Goal: Transaction & Acquisition: Book appointment/travel/reservation

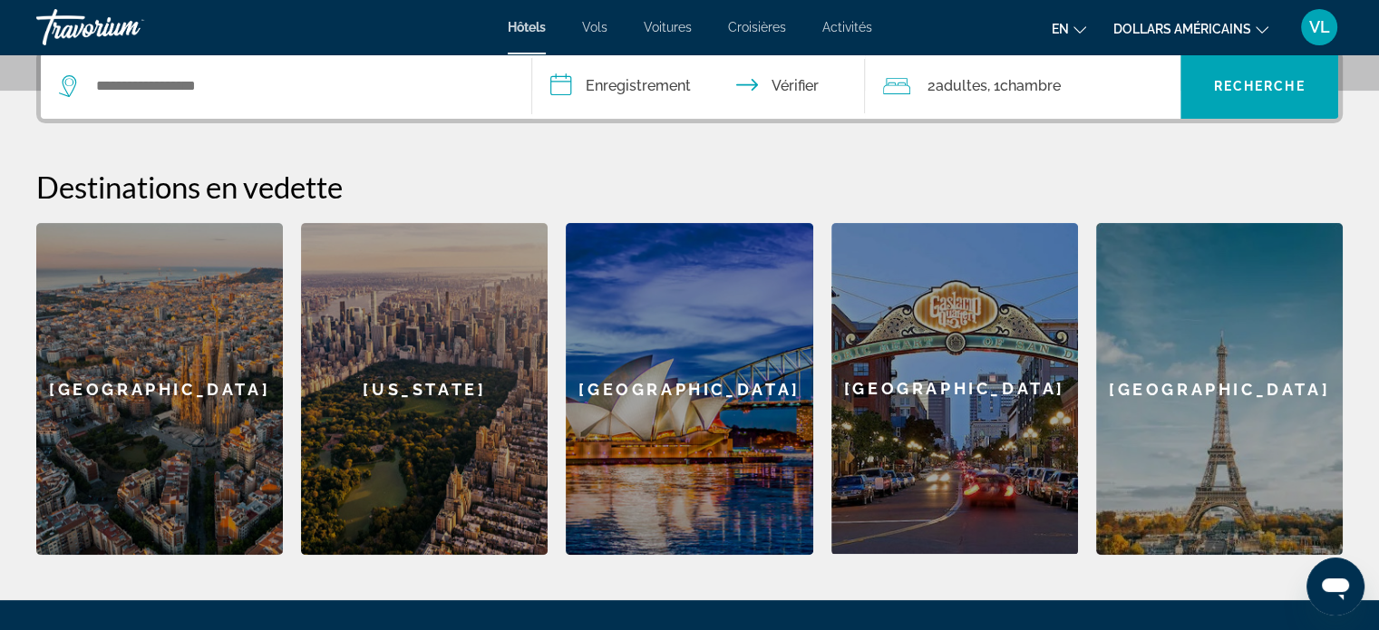
scroll to position [635, 0]
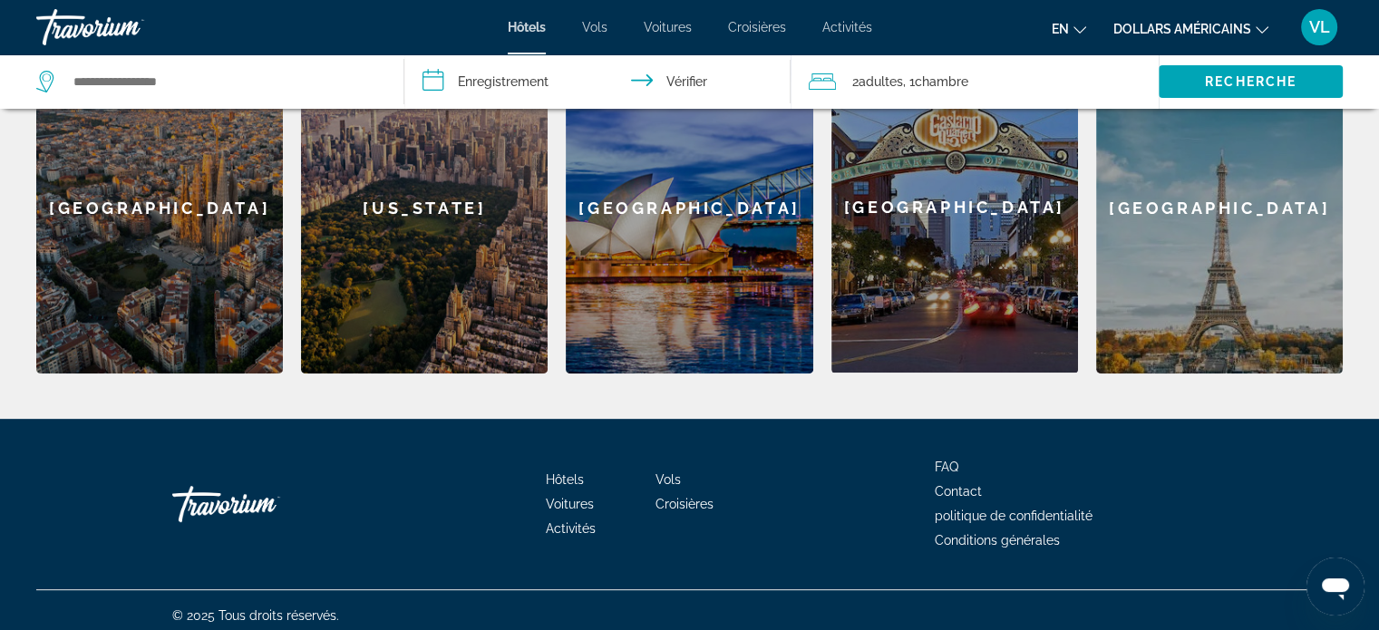
click at [400, 180] on div "[US_STATE]" at bounding box center [424, 208] width 247 height 332
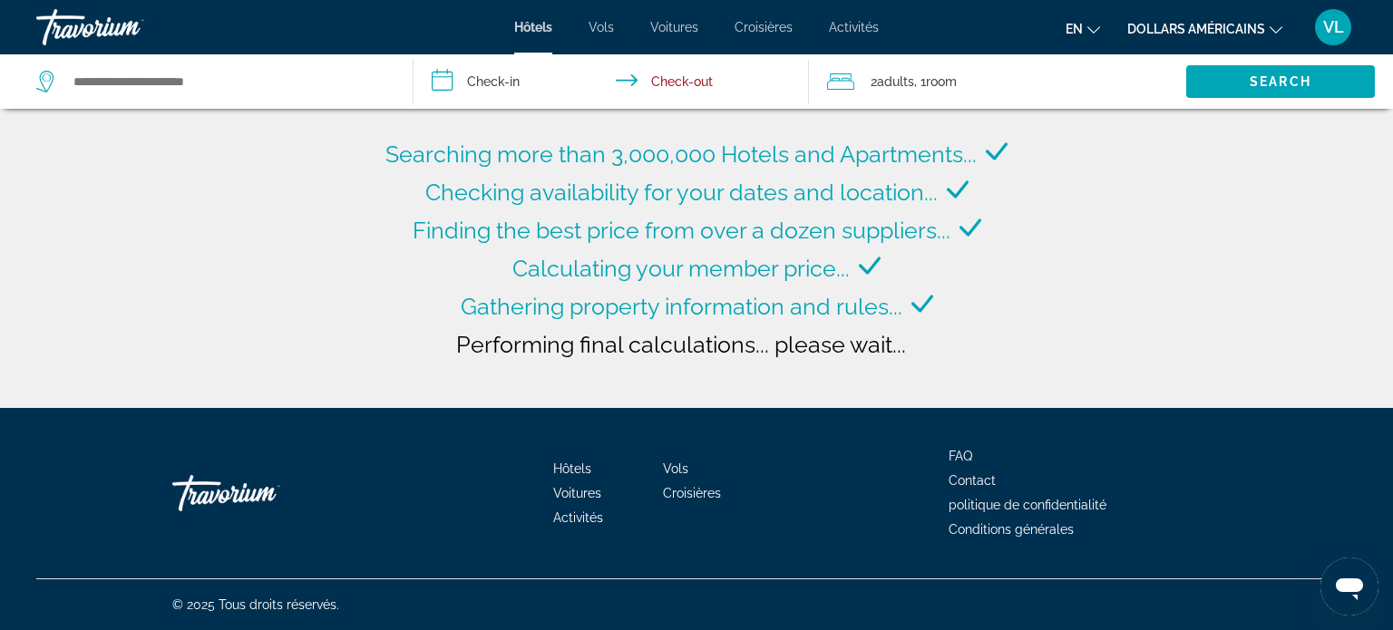
type input "**********"
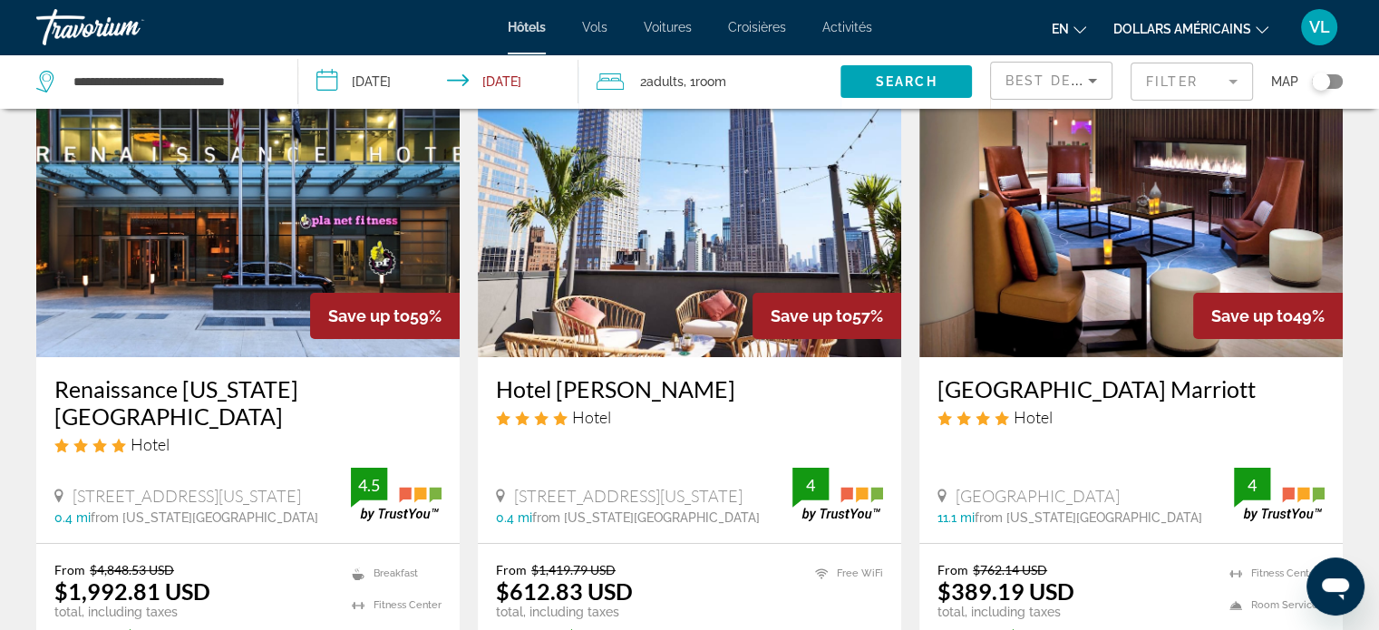
scroll to position [181, 0]
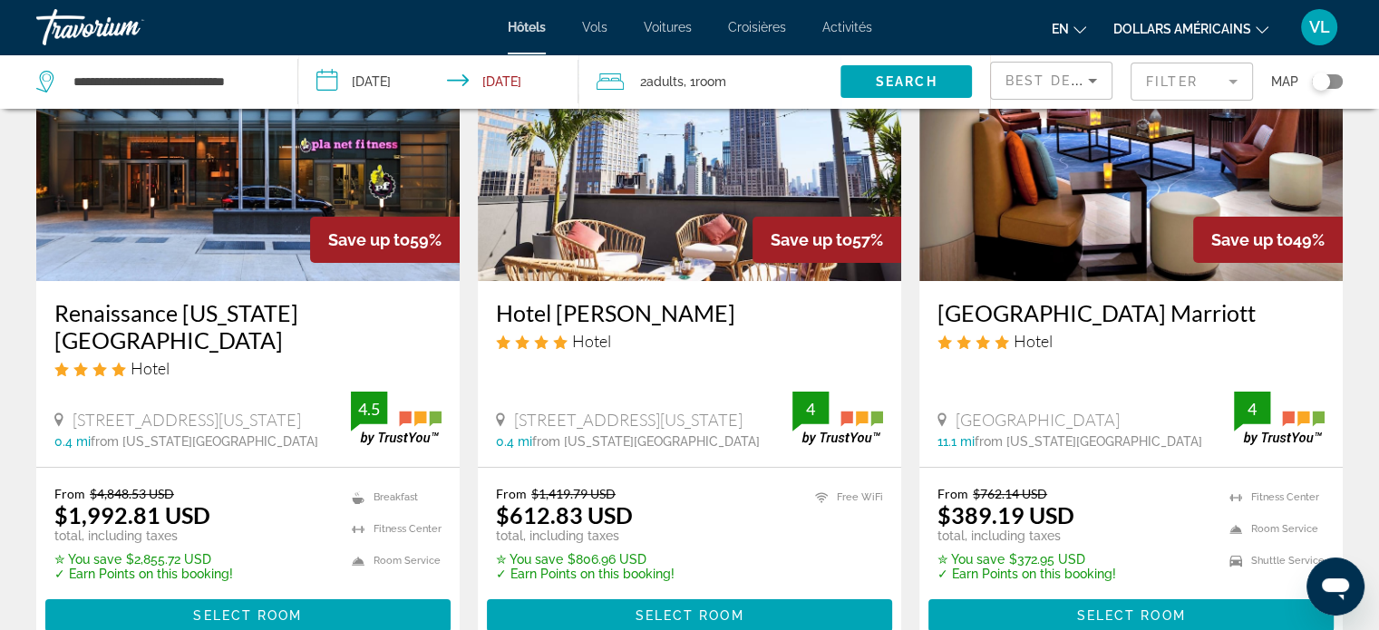
click at [657, 237] on img "Contenu principal" at bounding box center [689, 136] width 423 height 290
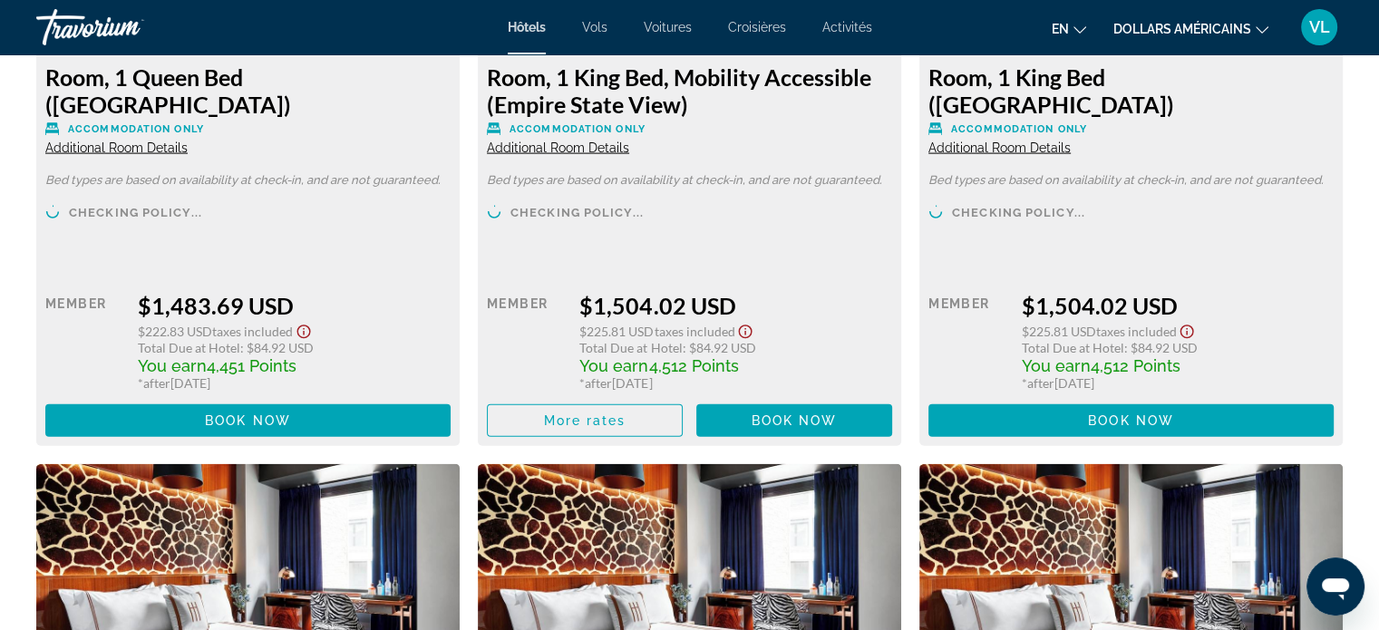
scroll to position [3989, 0]
